Goal: Transaction & Acquisition: Purchase product/service

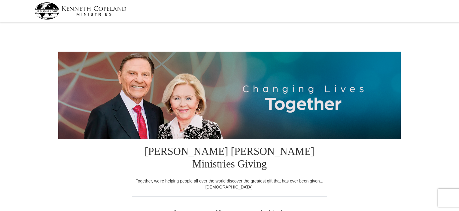
select select "VA"
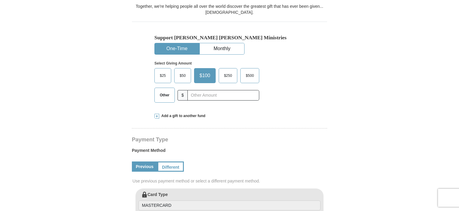
scroll to position [176, 0]
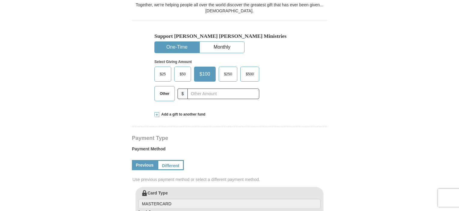
click at [170, 89] on span "Other" at bounding box center [165, 93] width 16 height 9
click at [0, 0] on input "Other" at bounding box center [0, 0] width 0 height 0
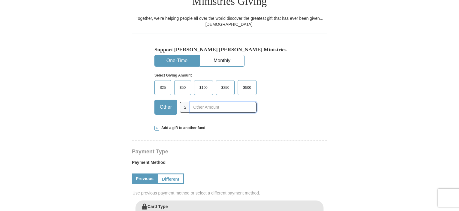
scroll to position [174, 0]
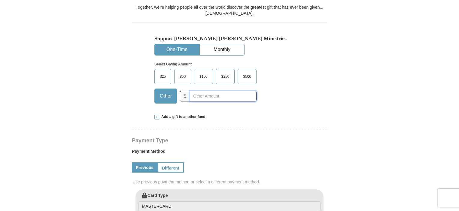
click at [207, 91] on input "text" at bounding box center [223, 96] width 67 height 11
click at [163, 92] on span "Other" at bounding box center [166, 96] width 18 height 9
click at [0, 0] on input "Other" at bounding box center [0, 0] width 0 height 0
click at [198, 91] on input "text" at bounding box center [223, 96] width 67 height 11
type input "212.00"
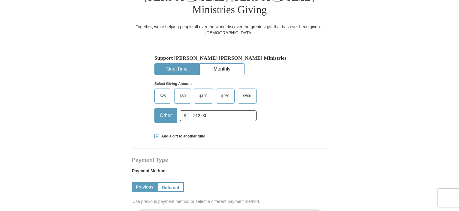
scroll to position [152, 0]
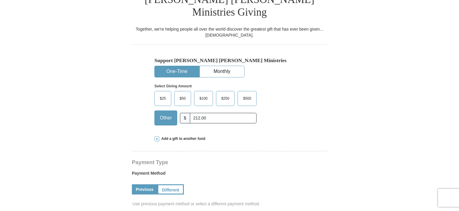
click at [182, 66] on button "One-Time" at bounding box center [177, 71] width 44 height 11
click at [181, 66] on button "One-Time" at bounding box center [177, 71] width 44 height 11
click at [164, 114] on span "Other" at bounding box center [166, 118] width 18 height 9
click at [0, 0] on input "Other" at bounding box center [0, 0] width 0 height 0
click at [158, 137] on span at bounding box center [157, 139] width 5 height 5
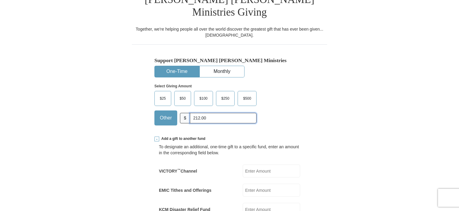
drag, startPoint x: 219, startPoint y: 107, endPoint x: 159, endPoint y: 112, distance: 60.6
click at [159, 112] on div "Other $ 212.00" at bounding box center [206, 118] width 102 height 15
click at [254, 184] on input "EMIC Tithes and Offerings" at bounding box center [271, 190] width 57 height 13
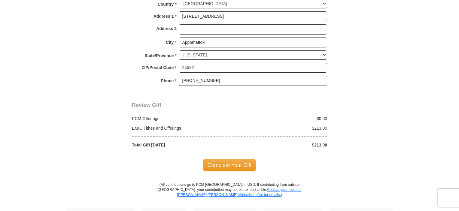
scroll to position [602, 0]
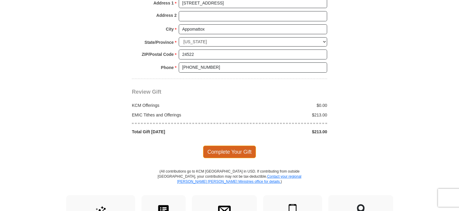
type input "213.00"
click at [226, 146] on span "Complete Your Gift" at bounding box center [229, 152] width 53 height 13
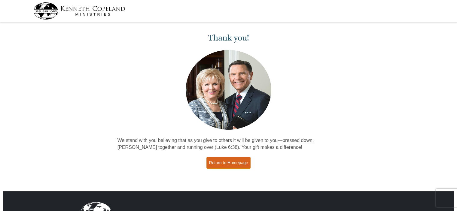
click at [235, 166] on link "Return to Homepage" at bounding box center [229, 163] width 44 height 12
